Goal: Information Seeking & Learning: Find specific page/section

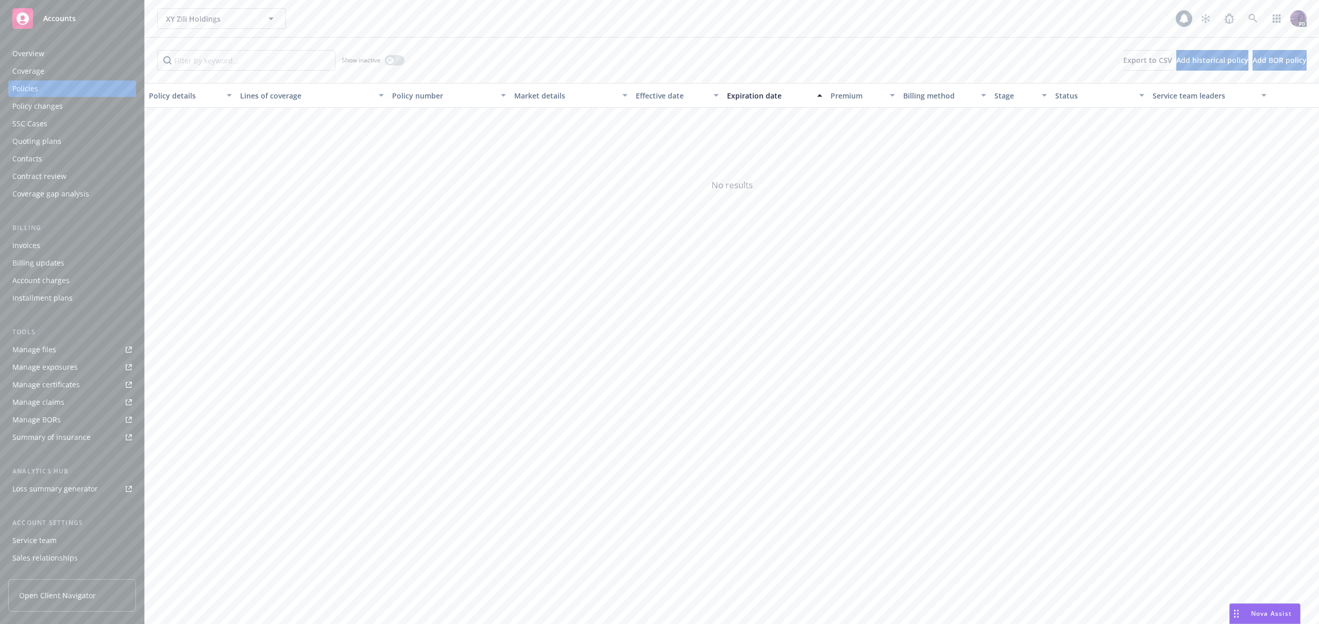
click at [442, 15] on div "XY Zili Holdings XY Zili Holdings" at bounding box center [666, 18] width 1019 height 21
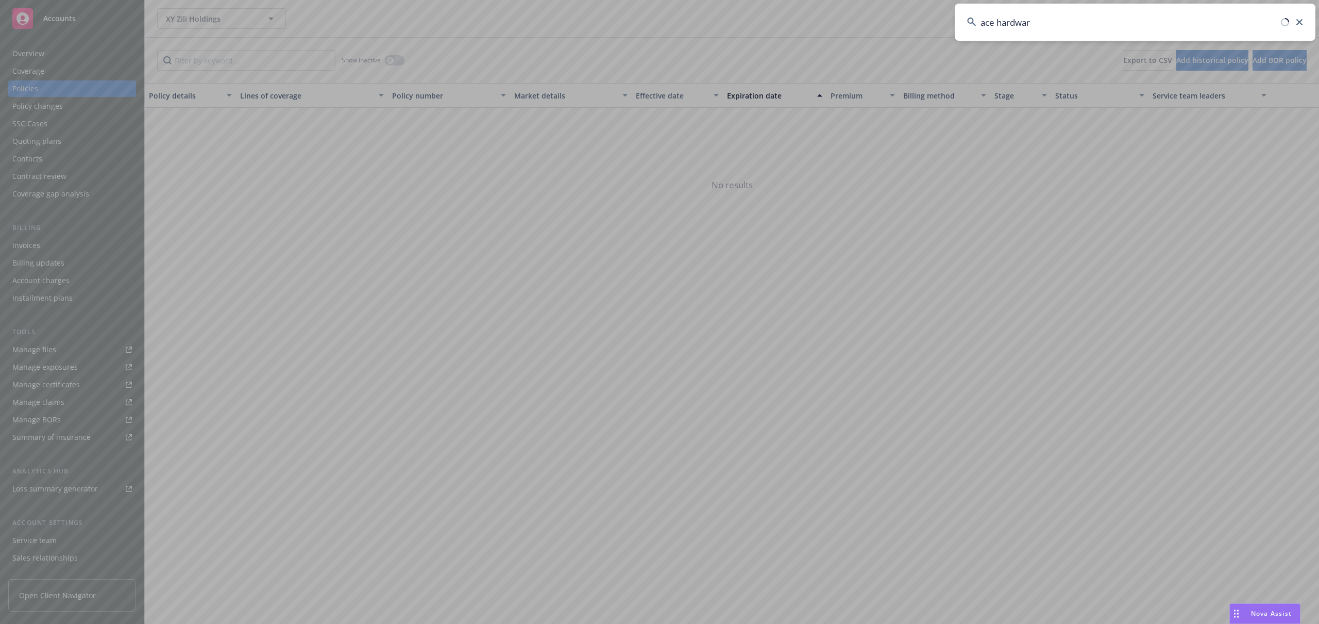
type input "ace hardware"
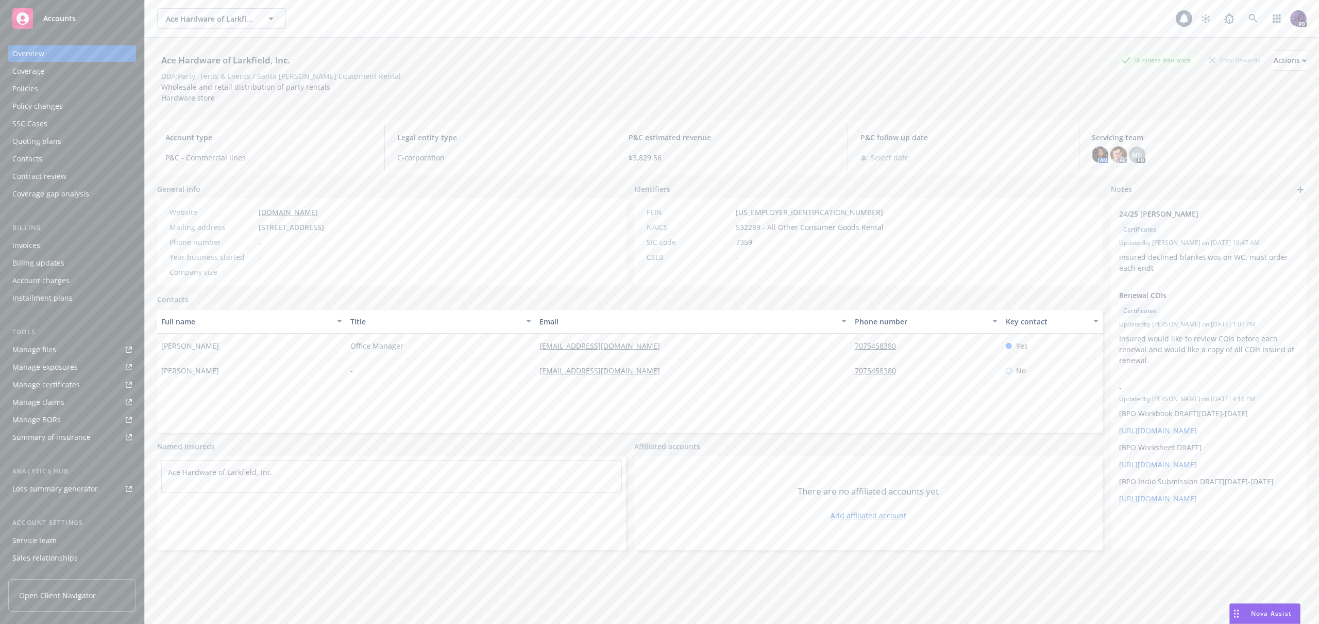
click at [118, 91] on div "Policies" at bounding box center [72, 88] width 120 height 16
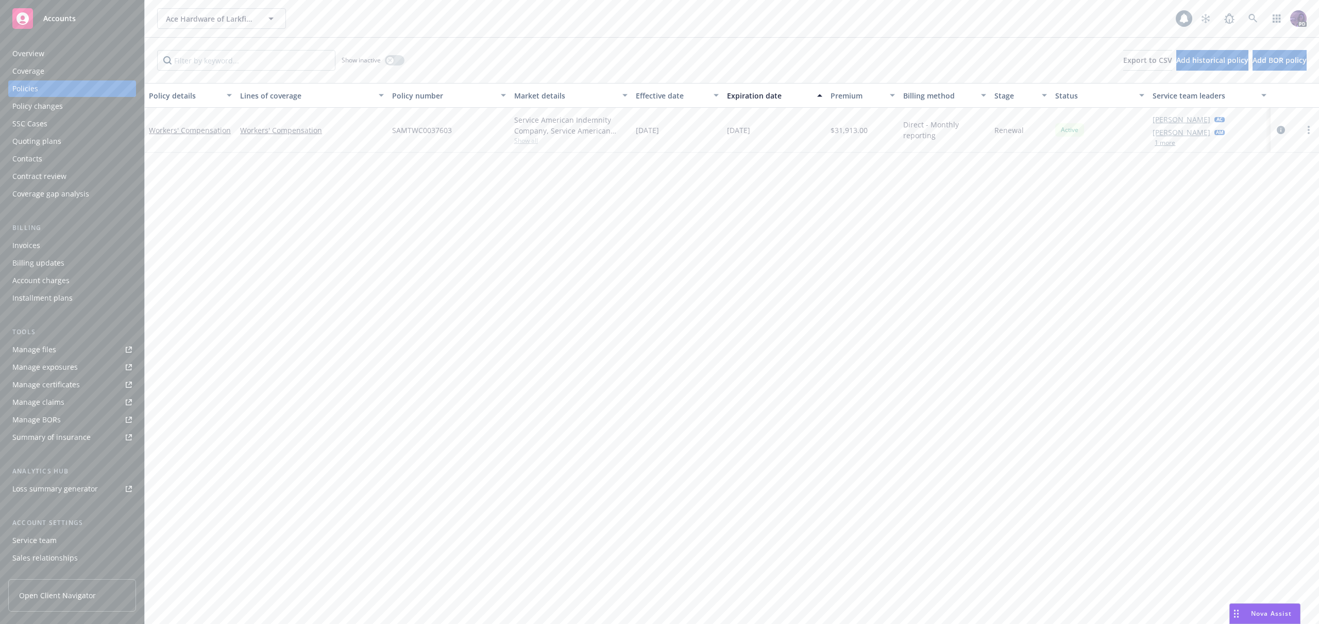
click at [99, 135] on div "Quoting plans" at bounding box center [72, 141] width 120 height 16
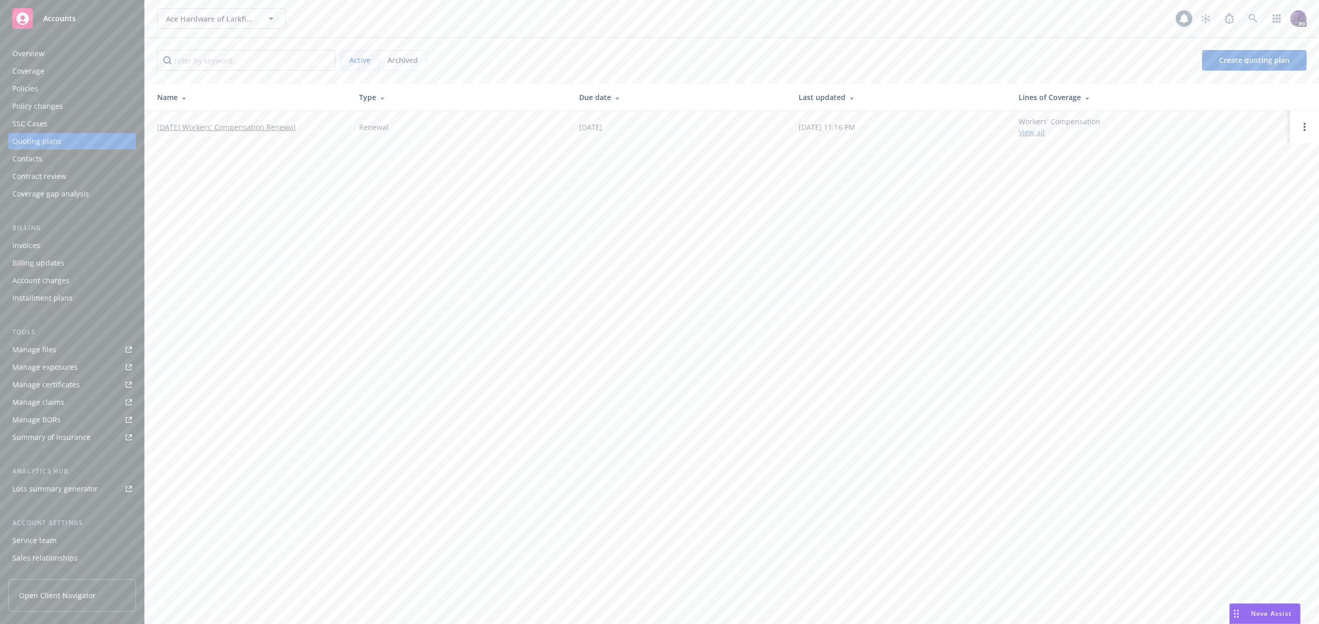
drag, startPoint x: 274, startPoint y: 120, endPoint x: 271, endPoint y: 125, distance: 5.6
click at [274, 120] on td "[DATE] Workers' Compensation Renewal" at bounding box center [248, 127] width 206 height 32
click at [270, 126] on link "[DATE] Workers' Compensation Renewal" at bounding box center [226, 127] width 139 height 11
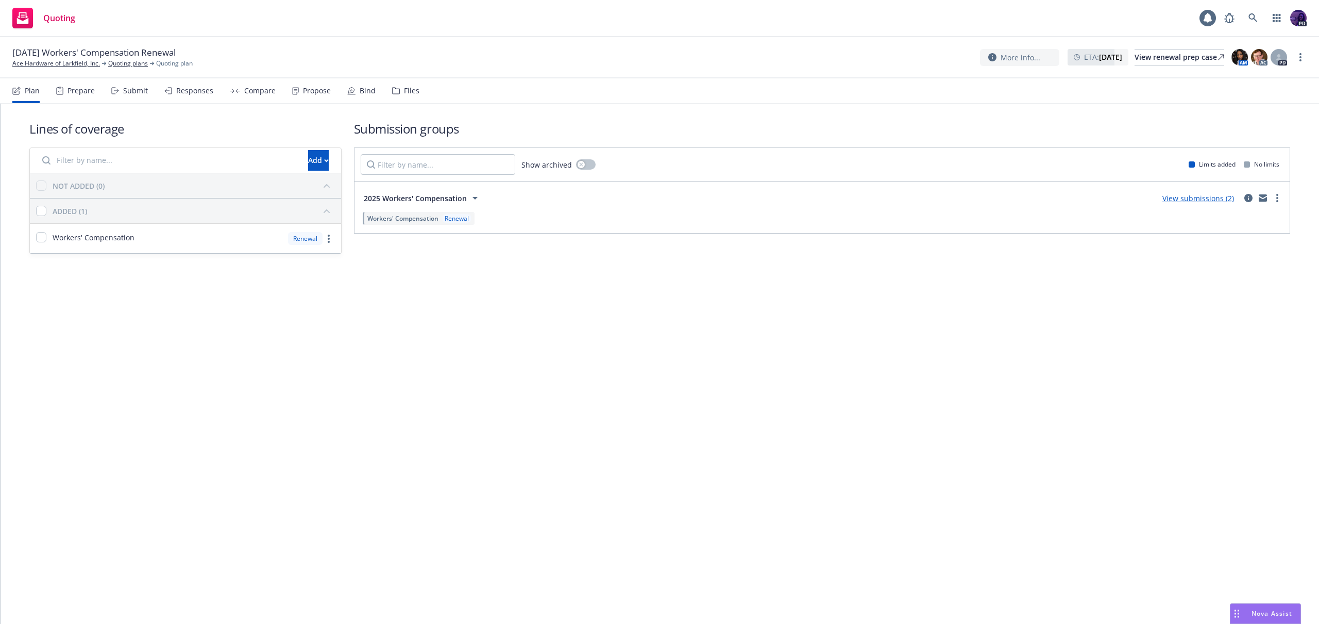
click at [353, 94] on div "Bind" at bounding box center [361, 90] width 28 height 25
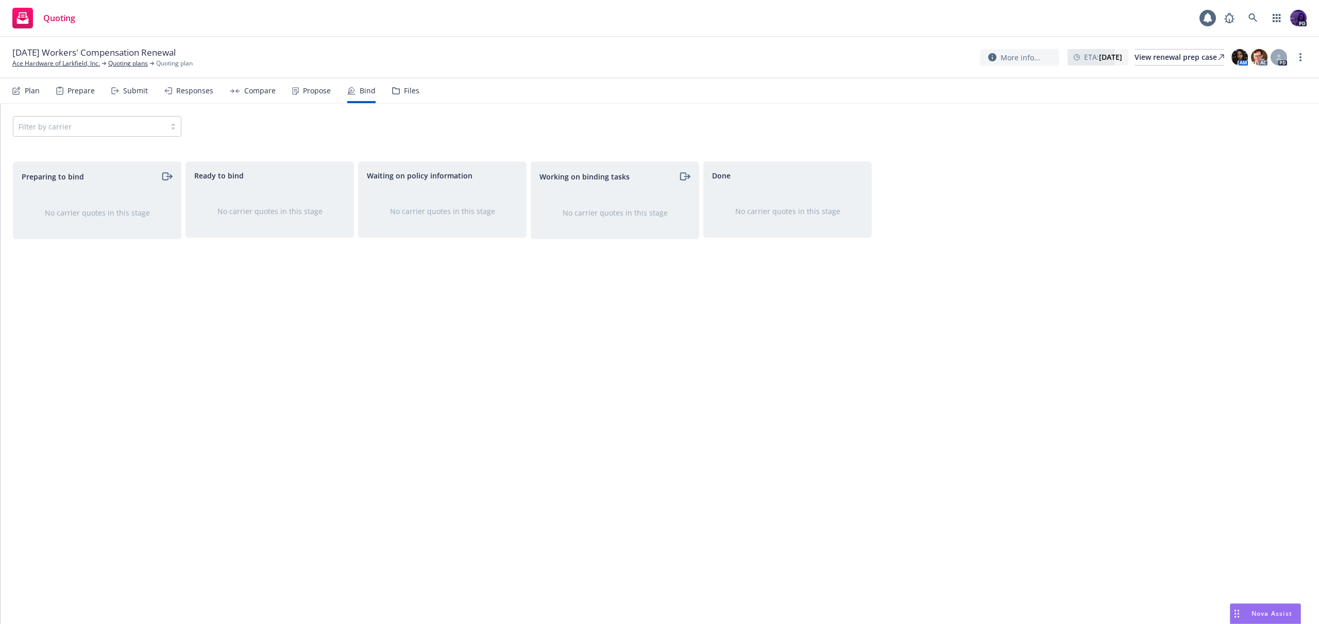
click at [392, 92] on icon at bounding box center [396, 90] width 8 height 7
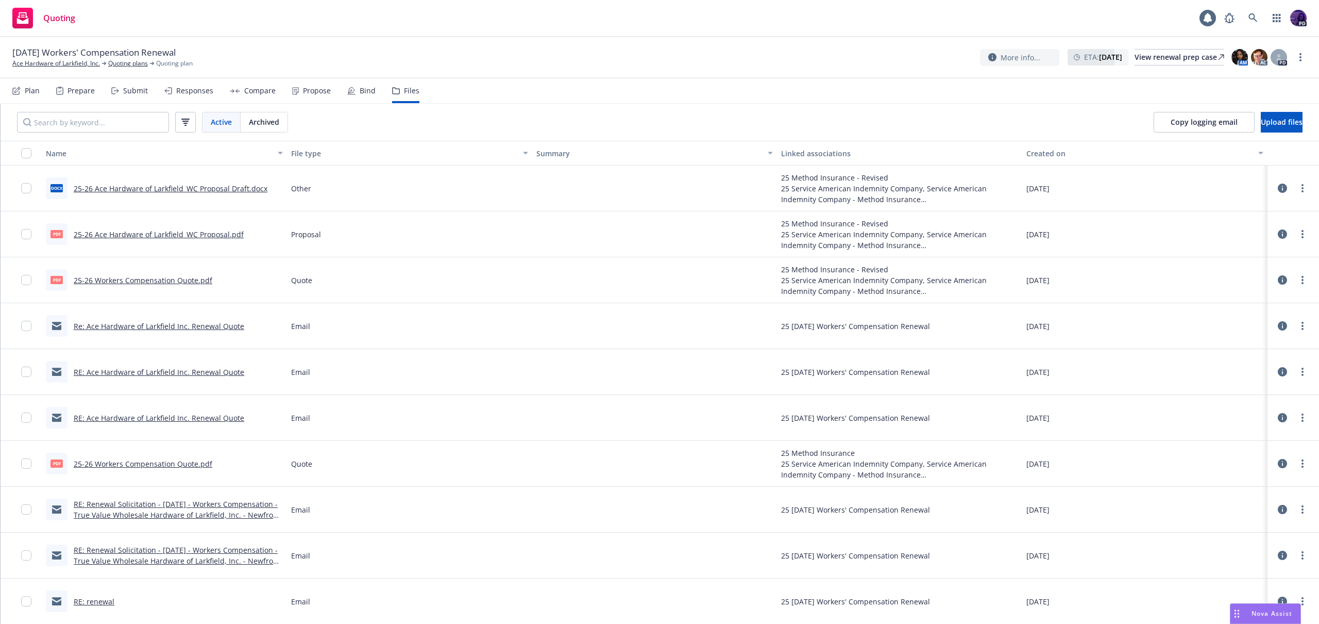
click at [216, 236] on link "25-26 Ace Hardware of Larkfield_WC Proposal.pdf" at bounding box center [159, 234] width 170 height 10
click at [175, 279] on link "25-26 Workers Compensation Quote.pdf" at bounding box center [143, 280] width 139 height 10
click at [117, 62] on link "Quoting plans" at bounding box center [128, 63] width 40 height 9
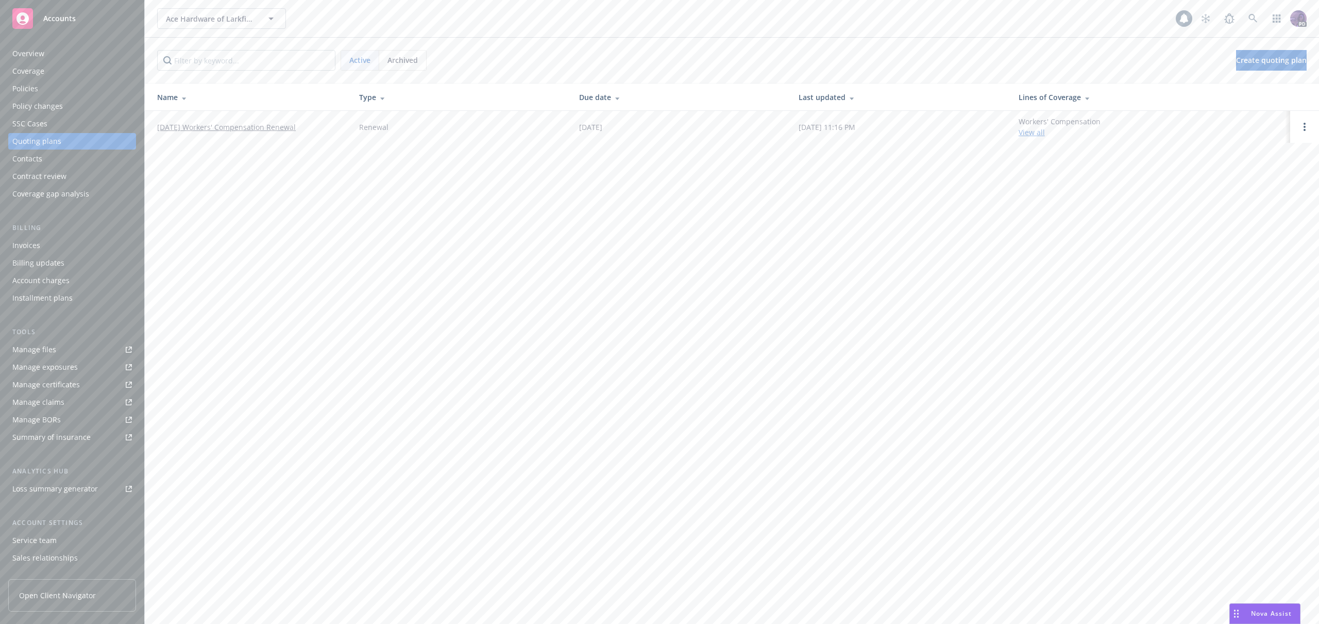
click at [75, 83] on div "Policies" at bounding box center [72, 88] width 120 height 16
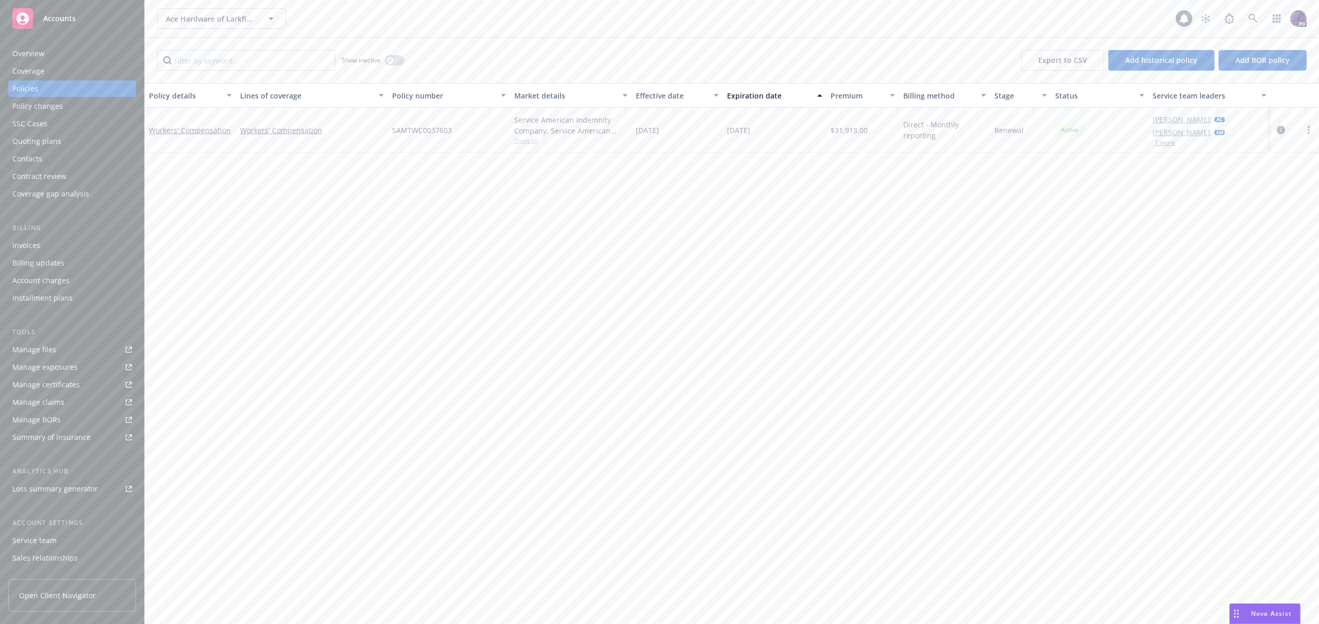
click at [1278, 129] on icon "circleInformation" at bounding box center [1281, 130] width 8 height 8
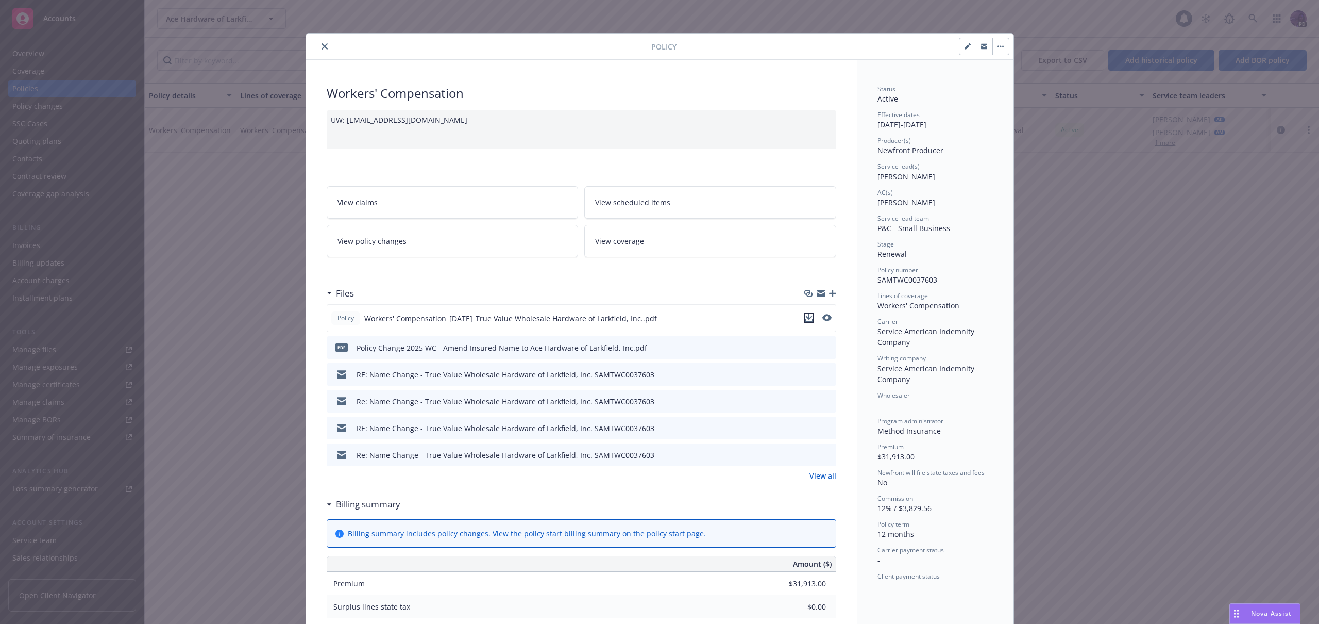
click at [805, 318] on icon "download file" at bounding box center [809, 317] width 8 height 8
click at [322, 45] on icon "close" at bounding box center [325, 46] width 6 height 6
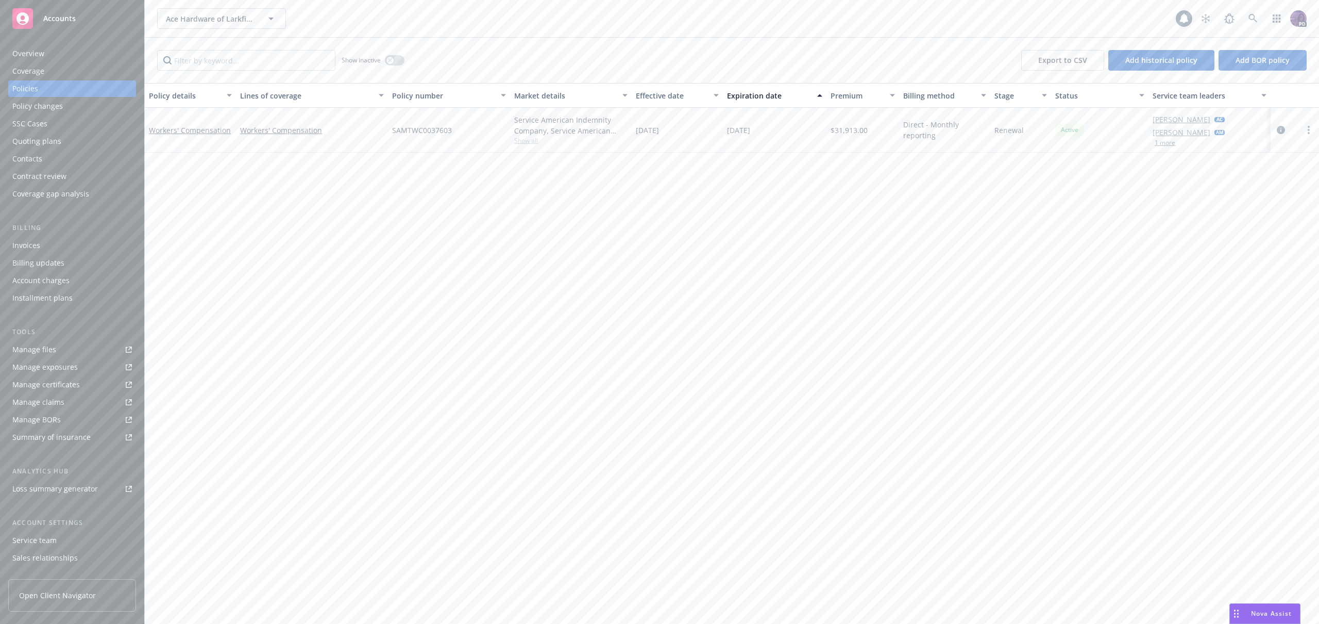
click at [473, 35] on div "Ace Hardware of Larkfield, Inc. Ace Hardware of Larkfield, Inc. 1 PD" at bounding box center [732, 18] width 1175 height 37
click at [401, 14] on div "Ace Hardware of Larkfield, Inc. Ace Hardware of Larkfield, Inc." at bounding box center [666, 18] width 1019 height 21
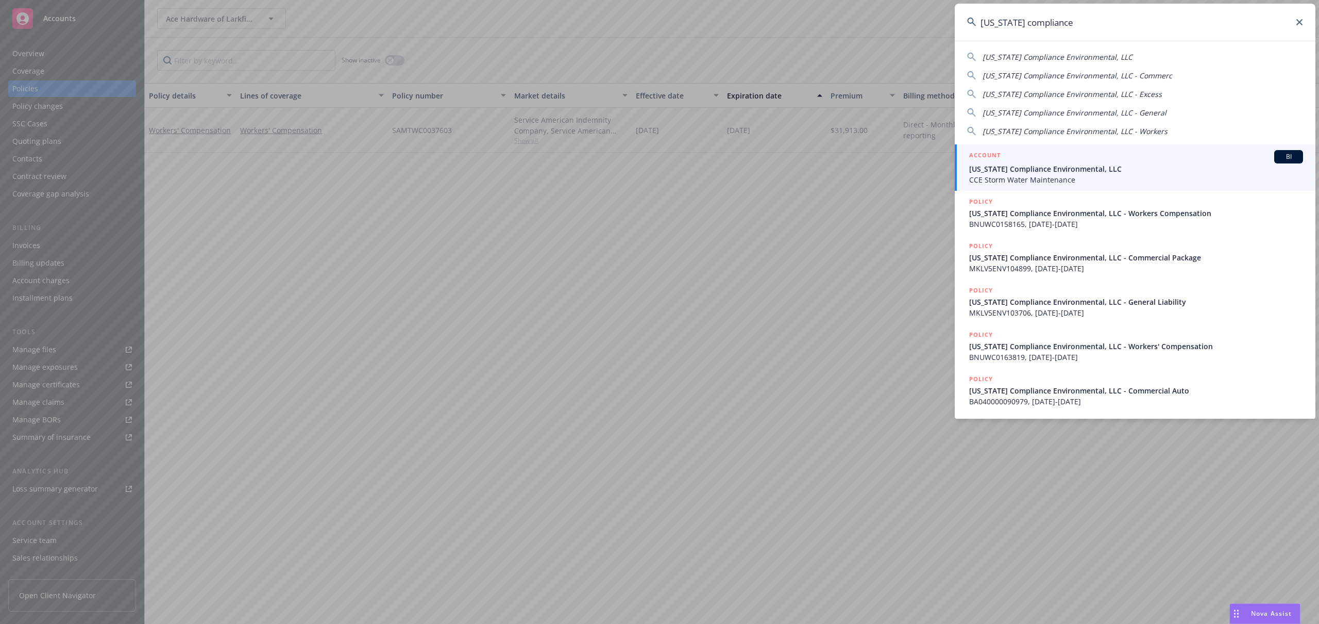
type input "[US_STATE] compliance"
click at [1130, 180] on span "CCE Storm Water Maintenance" at bounding box center [1136, 179] width 334 height 11
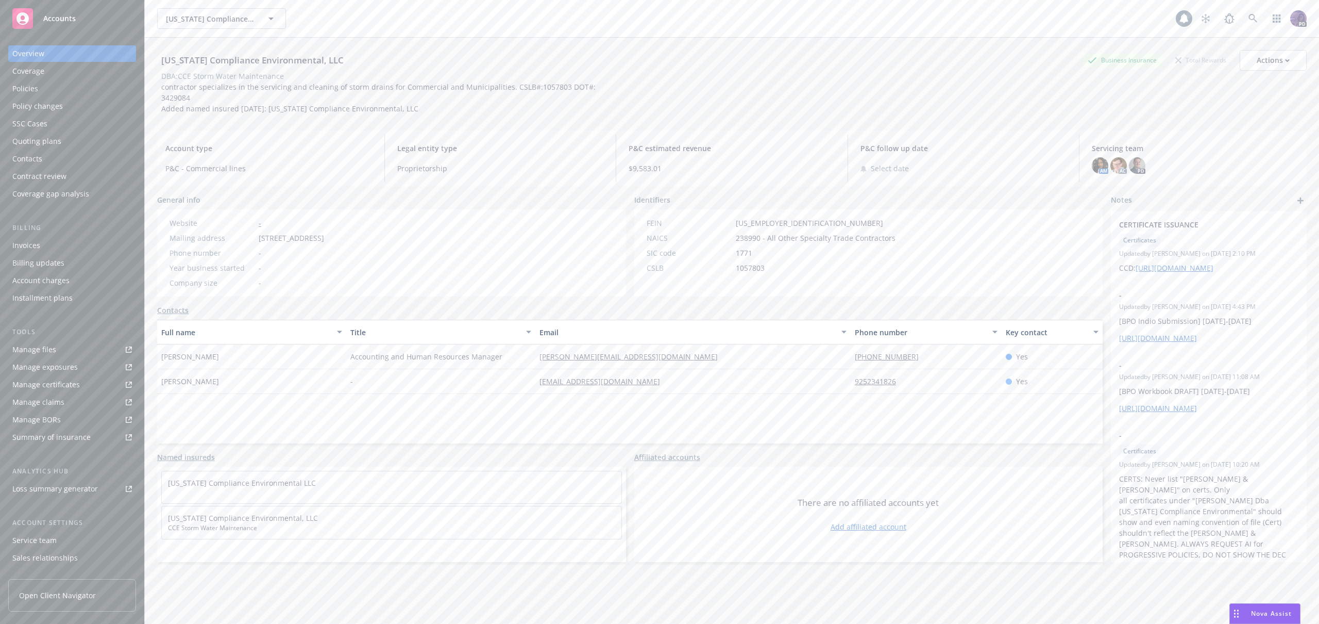
click at [113, 90] on div "Policies" at bounding box center [72, 88] width 120 height 16
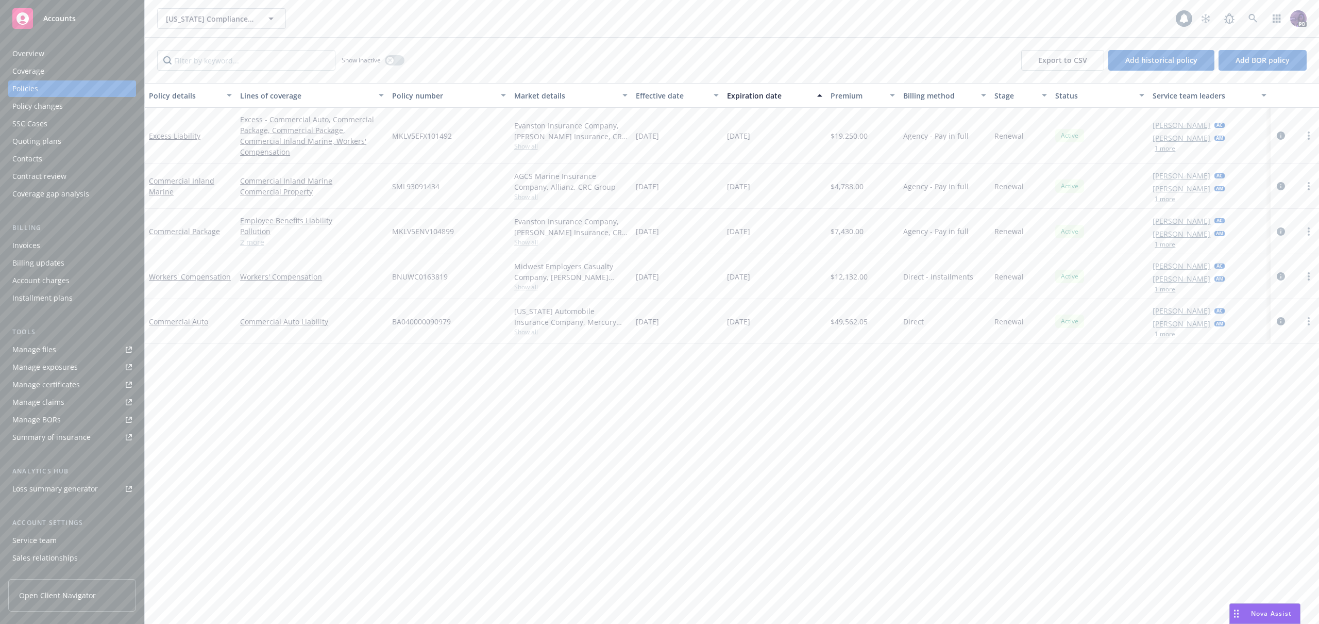
click at [248, 241] on link "2 more" at bounding box center [312, 242] width 144 height 11
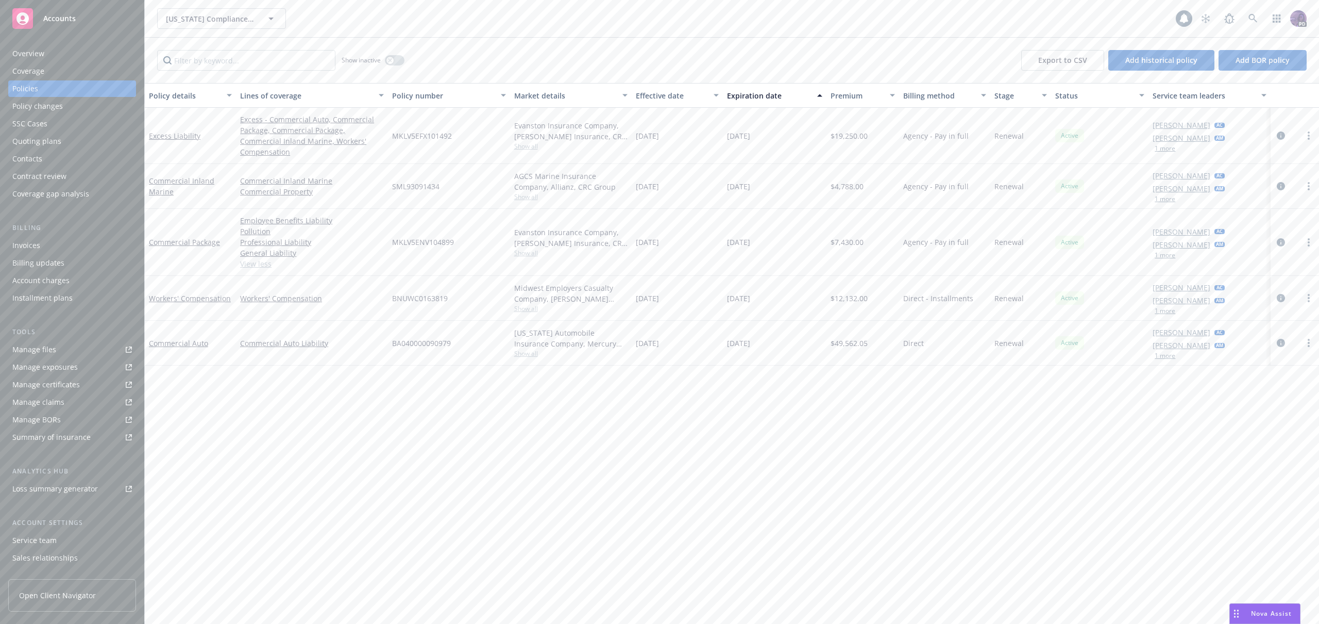
click at [79, 436] on div "Summary of insurance" at bounding box center [51, 437] width 78 height 16
click at [75, 367] on div "Manage exposures" at bounding box center [44, 367] width 65 height 16
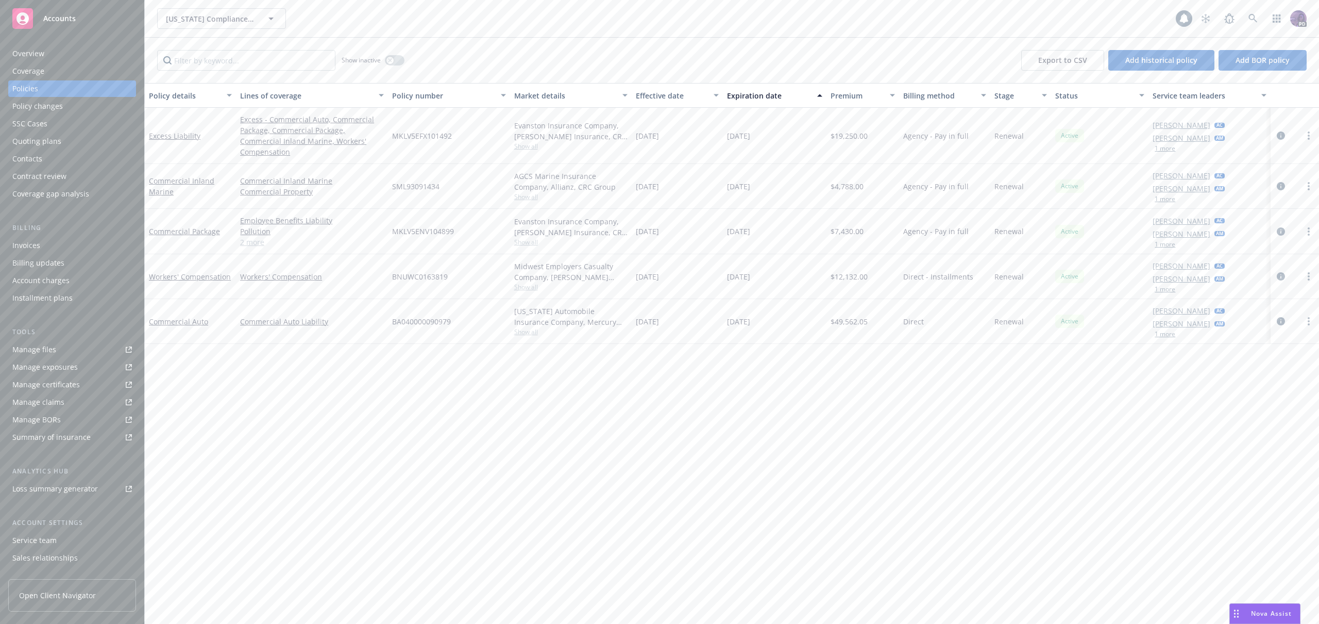
click at [404, 30] on div "[US_STATE] Compliance Environmental, LLC [US_STATE] Compliance Environmental, L…" at bounding box center [732, 18] width 1175 height 37
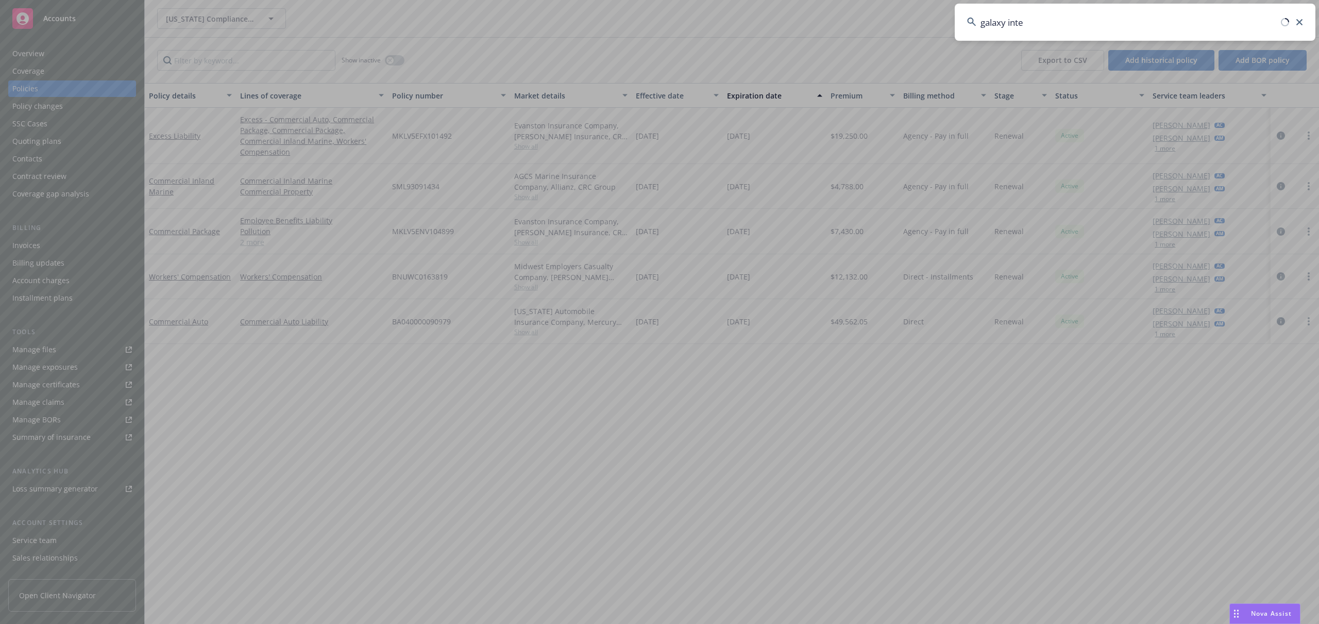
type input "galaxy inter"
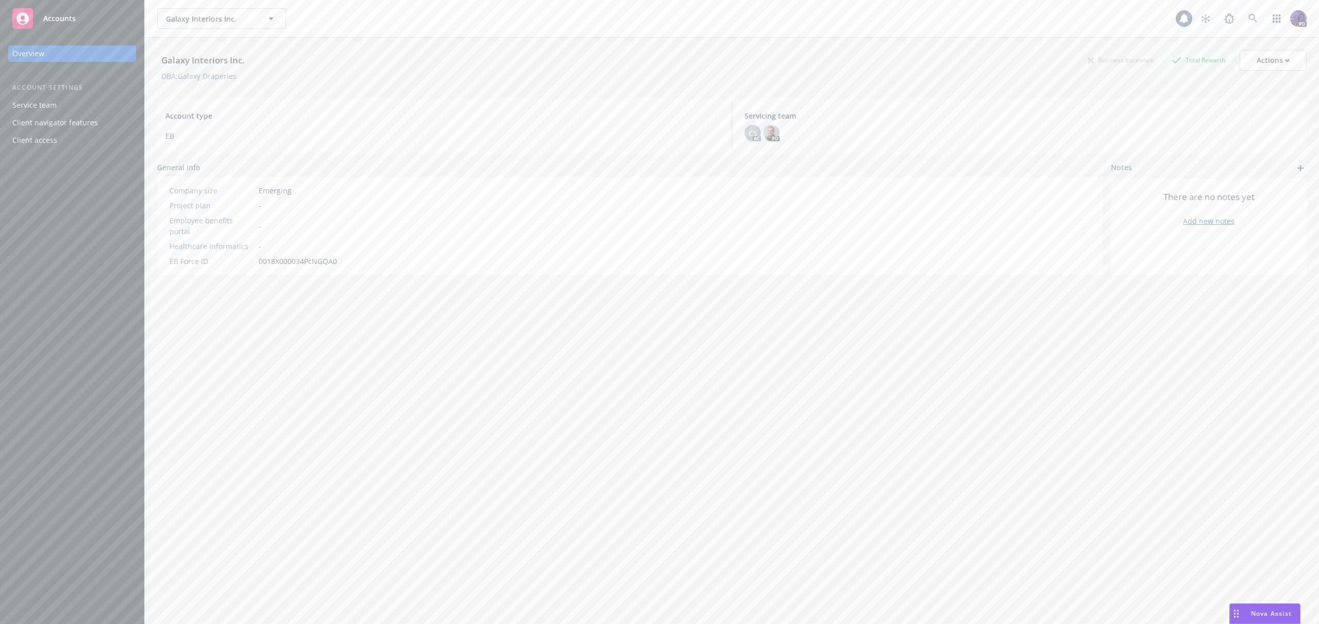
click at [486, 40] on div "Galaxy Interiors Inc. Business Insurance Total Rewards Actions DBA: Galaxy Drap…" at bounding box center [732, 64] width 1150 height 52
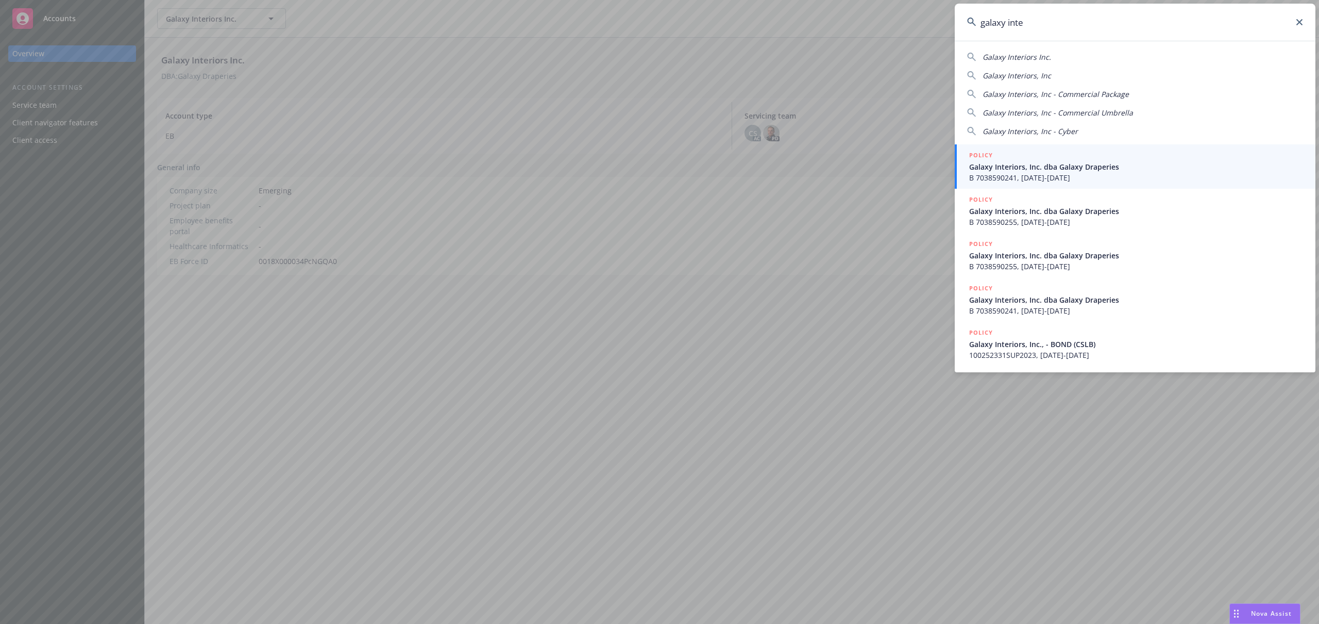
type input "galaxy inter"
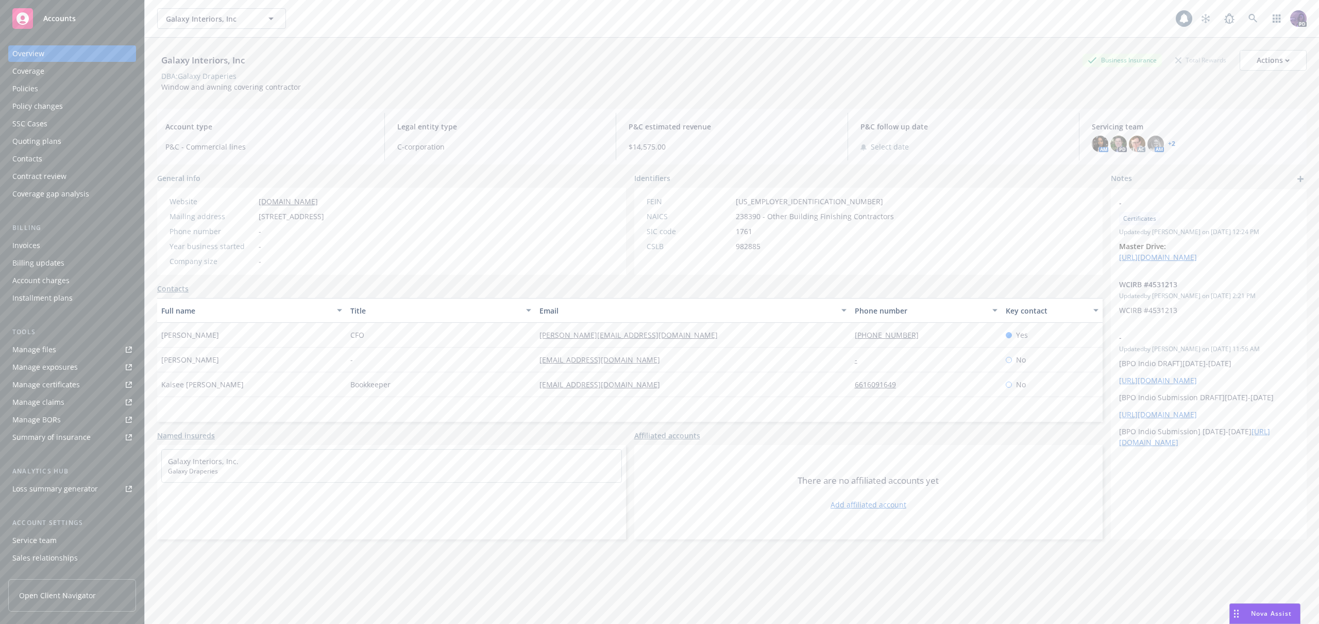
click at [107, 96] on div "Policies" at bounding box center [72, 88] width 120 height 16
